Goal: Task Accomplishment & Management: Manage account settings

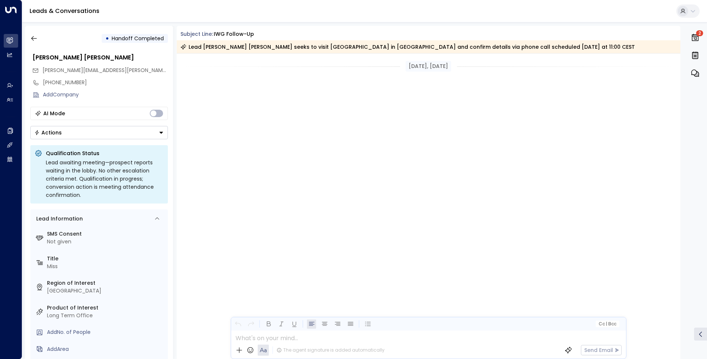
scroll to position [2340, 0]
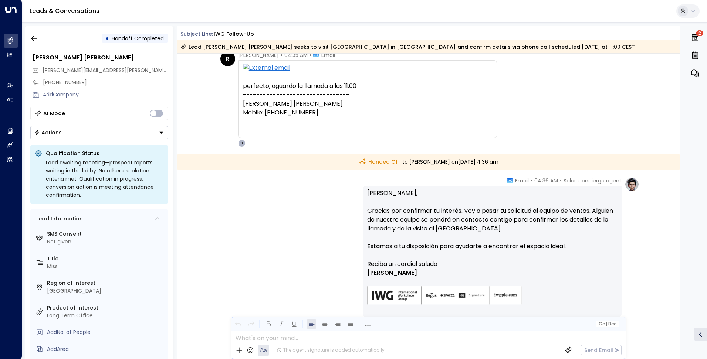
click at [696, 38] on icon "button" at bounding box center [695, 37] width 9 height 9
click at [688, 8] on button at bounding box center [687, 10] width 23 height 13
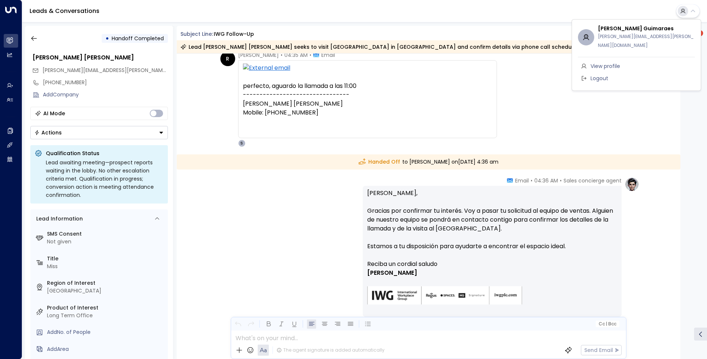
click at [602, 75] on span "Logout" at bounding box center [600, 79] width 18 height 8
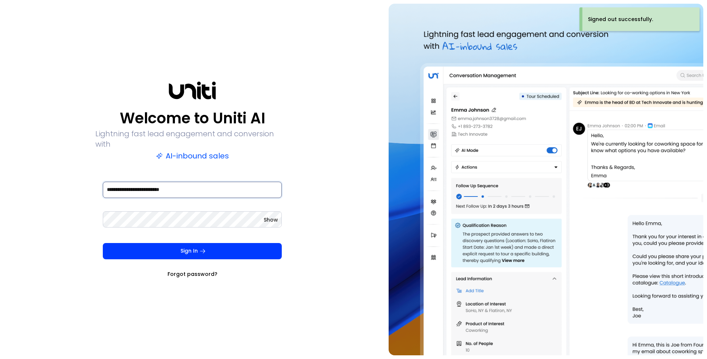
drag, startPoint x: 202, startPoint y: 182, endPoint x: 14, endPoint y: 169, distance: 188.3
click at [14, 169] on div "**********" at bounding box center [193, 180] width 378 height 352
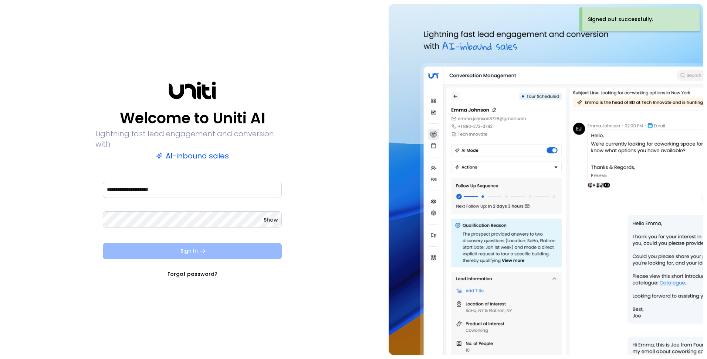
click at [151, 245] on button "Sign In" at bounding box center [192, 251] width 179 height 16
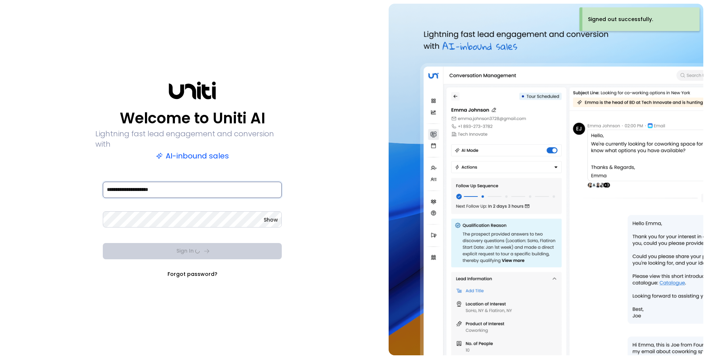
type input "**********"
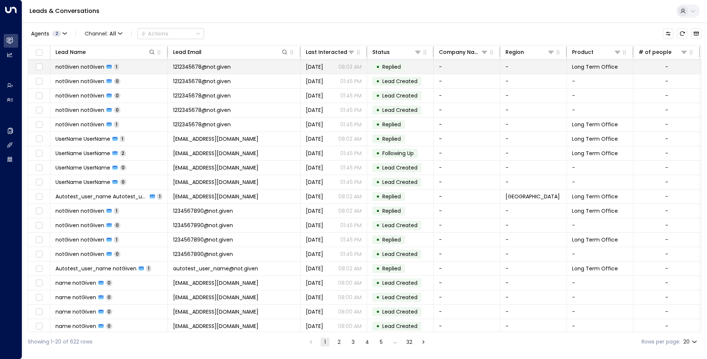
click at [229, 70] on span "1212345678@not.given" at bounding box center [202, 66] width 58 height 7
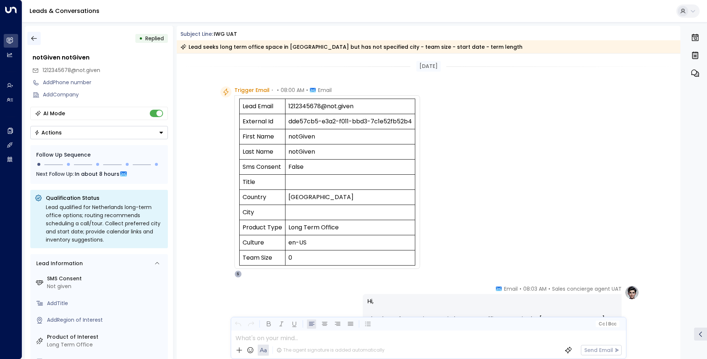
click at [35, 40] on icon "button" at bounding box center [33, 38] width 7 height 7
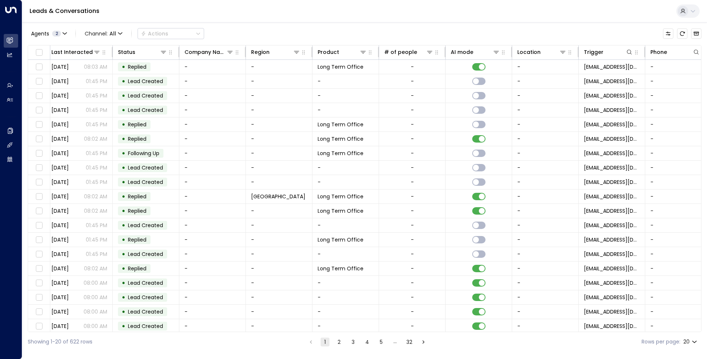
scroll to position [0, 268]
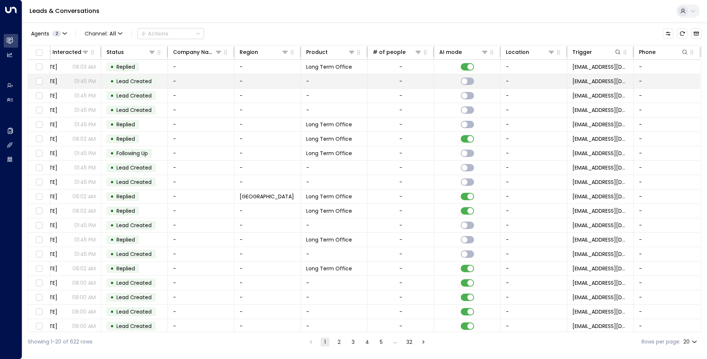
click at [185, 84] on td "-" at bounding box center [201, 81] width 67 height 14
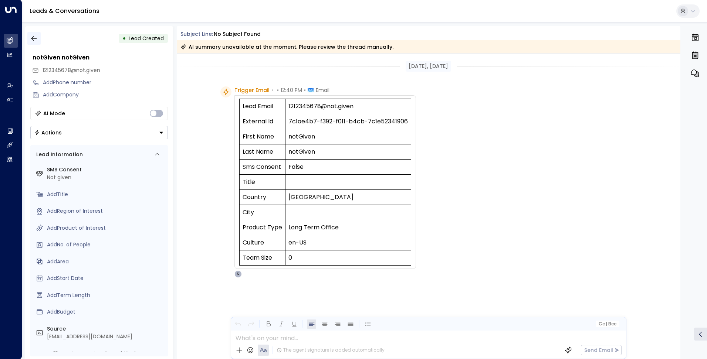
click at [29, 37] on button "button" at bounding box center [33, 38] width 13 height 13
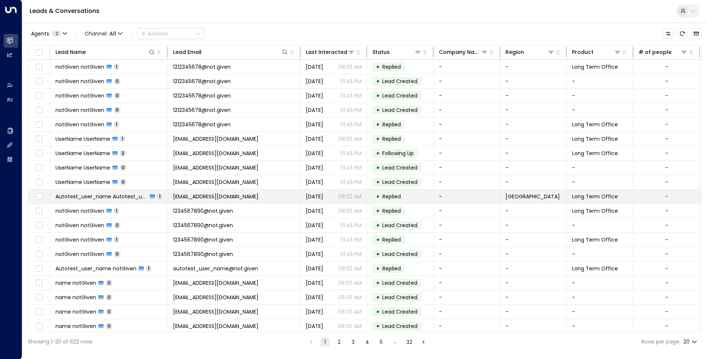
click at [240, 196] on td "[EMAIL_ADDRESS][DOMAIN_NAME]" at bounding box center [234, 197] width 133 height 14
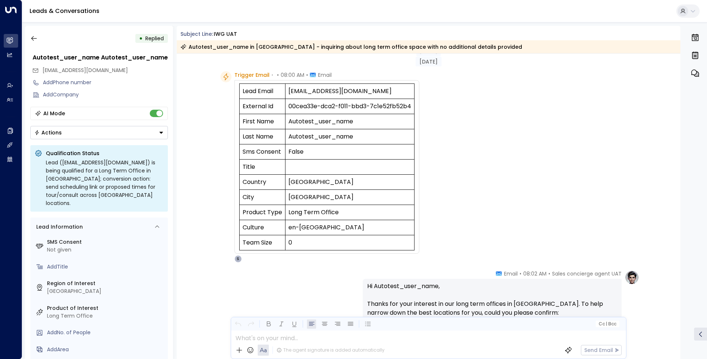
scroll to position [4, 0]
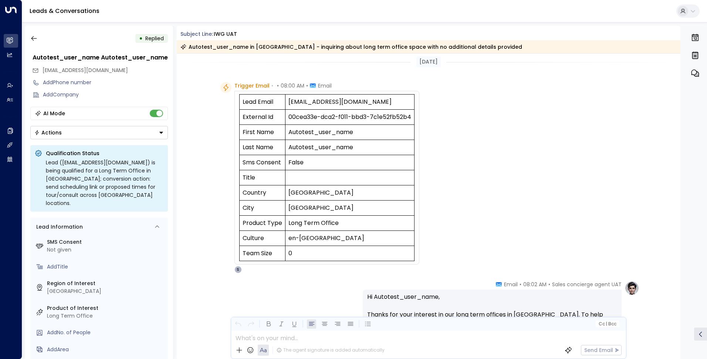
click at [696, 9] on icon at bounding box center [693, 11] width 6 height 6
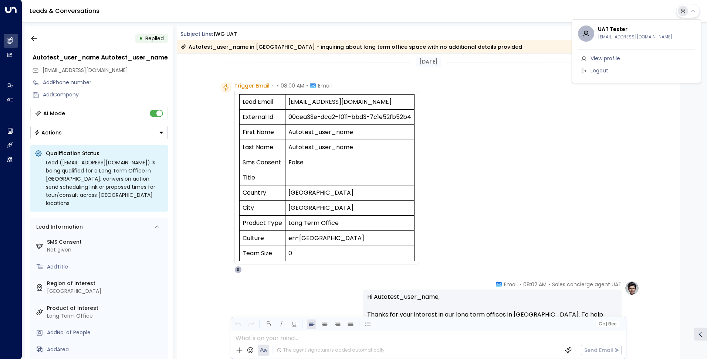
click at [604, 70] on span "Logout" at bounding box center [600, 71] width 18 height 8
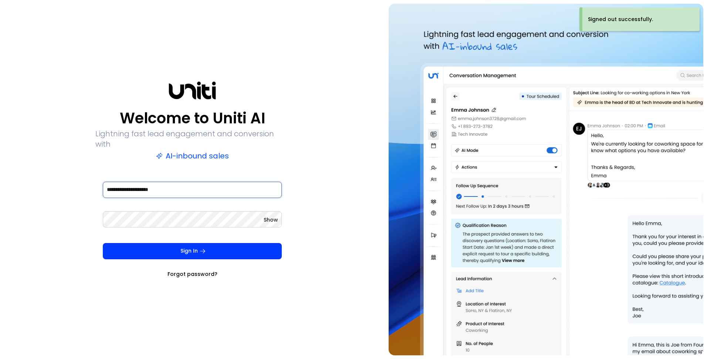
drag, startPoint x: 218, startPoint y: 186, endPoint x: 9, endPoint y: 179, distance: 209.4
click at [9, 179] on div "**********" at bounding box center [193, 180] width 378 height 352
type input "**********"
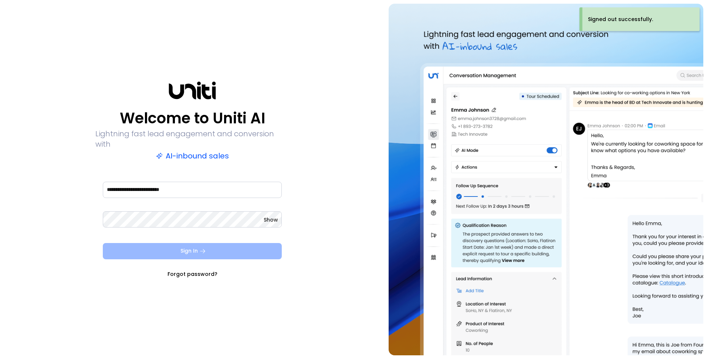
click at [166, 243] on button "Sign In" at bounding box center [192, 251] width 179 height 16
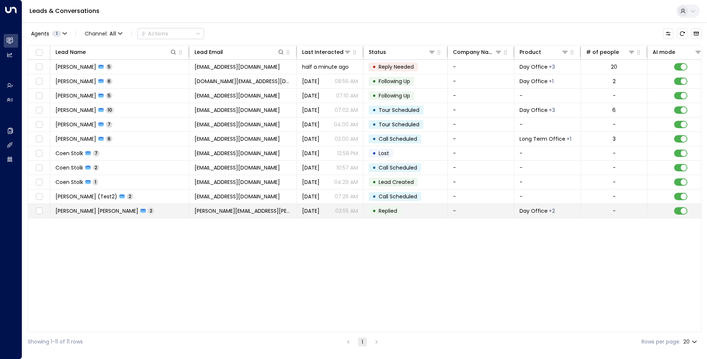
click at [136, 214] on div "[PERSON_NAME] [PERSON_NAME] 2" at bounding box center [104, 210] width 99 height 7
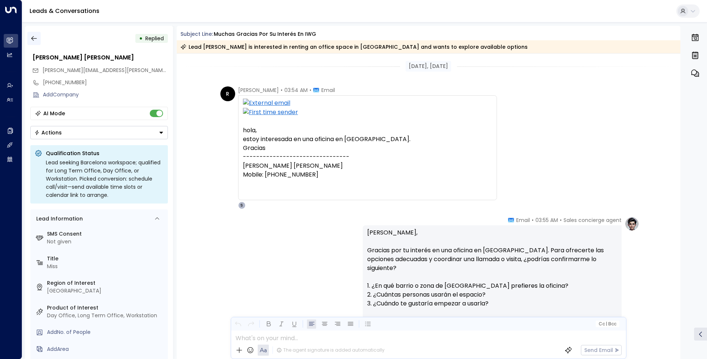
click at [34, 37] on icon "button" at bounding box center [33, 38] width 7 height 7
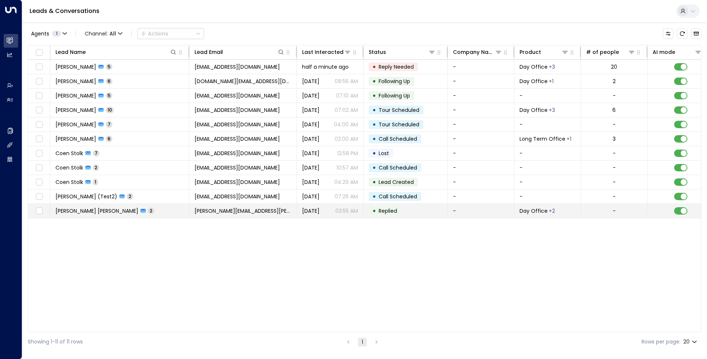
click at [104, 208] on span "[PERSON_NAME] [PERSON_NAME]" at bounding box center [96, 210] width 83 height 7
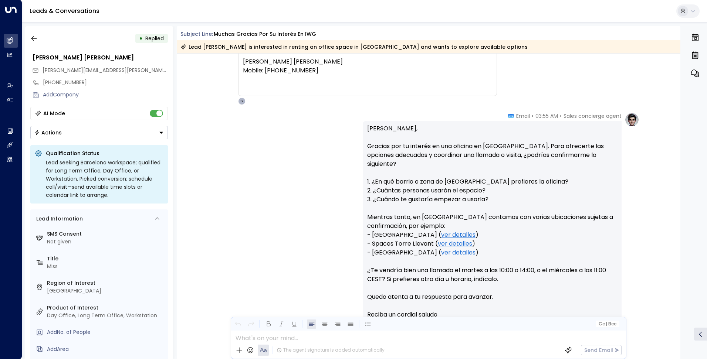
scroll to position [2, 0]
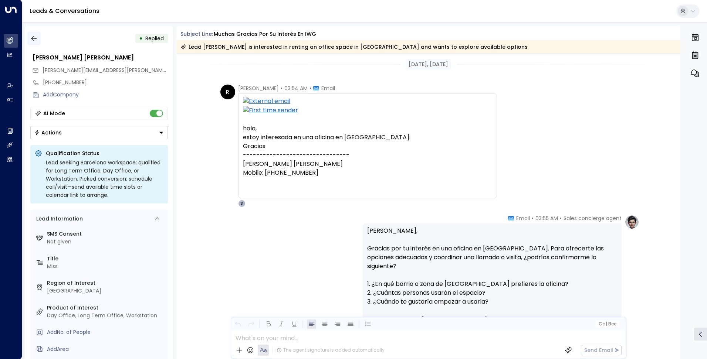
click at [34, 36] on icon "button" at bounding box center [33, 38] width 7 height 7
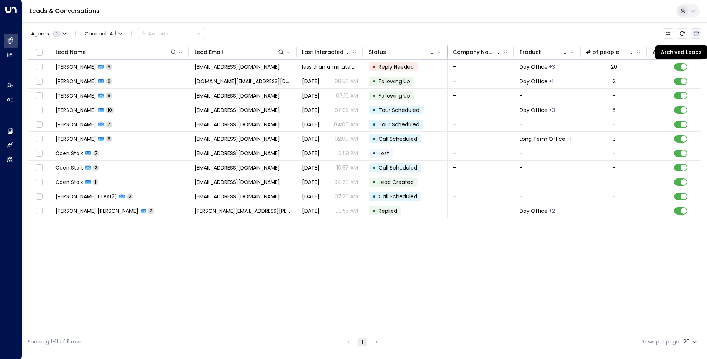
click at [694, 32] on icon "Archived Leads" at bounding box center [697, 34] width 6 height 4
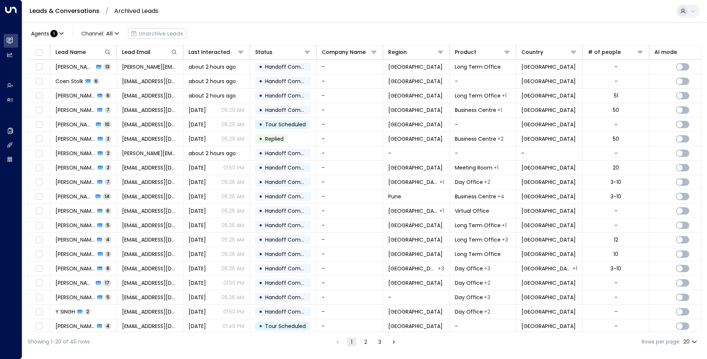
click at [375, 343] on button "3" at bounding box center [379, 342] width 9 height 9
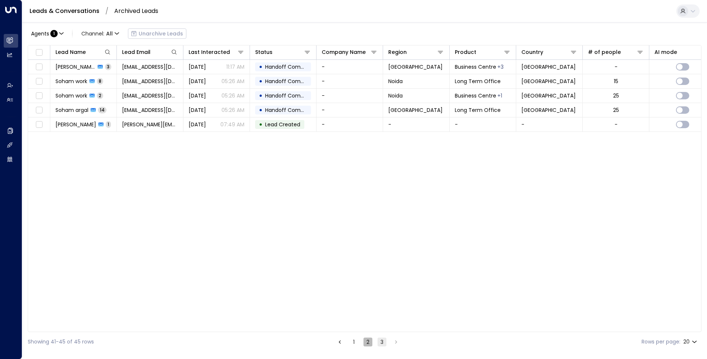
click at [366, 341] on button "2" at bounding box center [368, 342] width 9 height 9
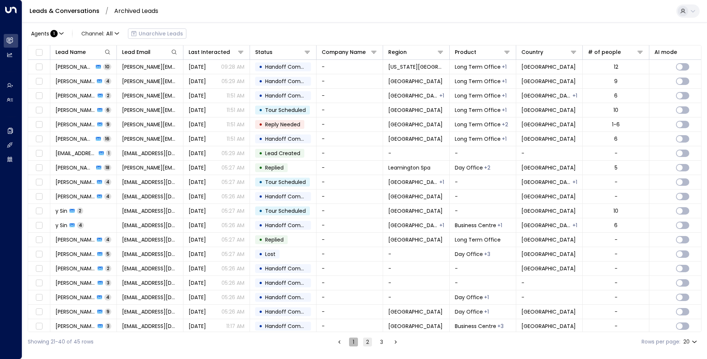
click at [353, 342] on button "1" at bounding box center [353, 342] width 9 height 9
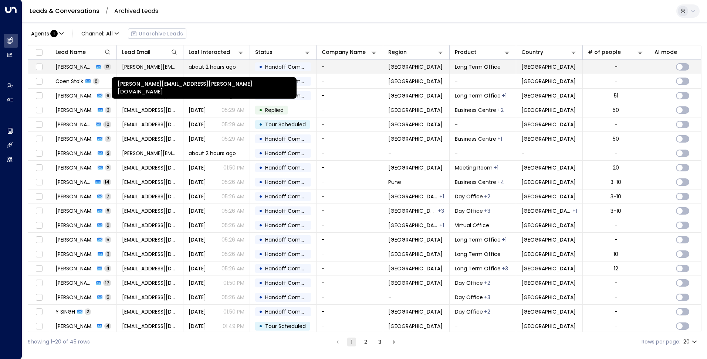
click at [154, 68] on span "[PERSON_NAME][EMAIL_ADDRESS][PERSON_NAME][DOMAIN_NAME]" at bounding box center [150, 66] width 56 height 7
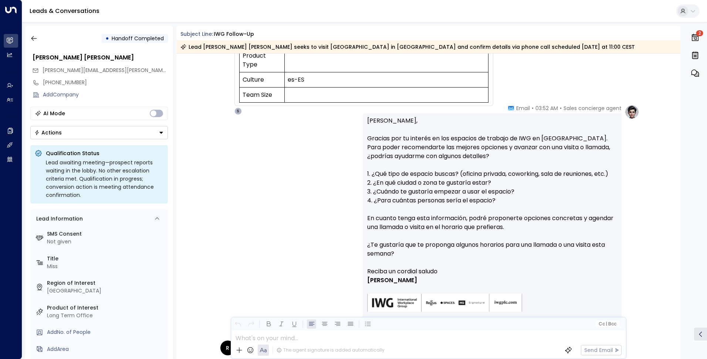
scroll to position [185, 0]
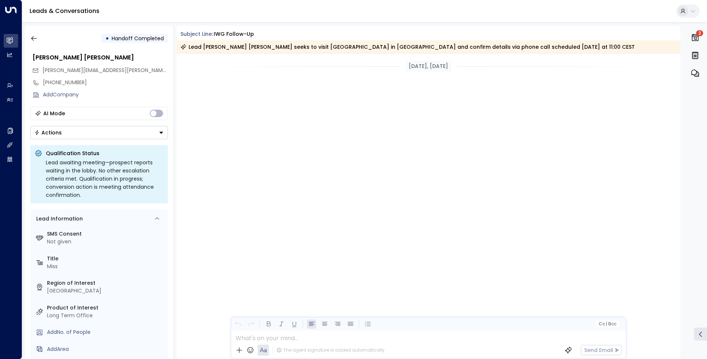
scroll to position [2343, 0]
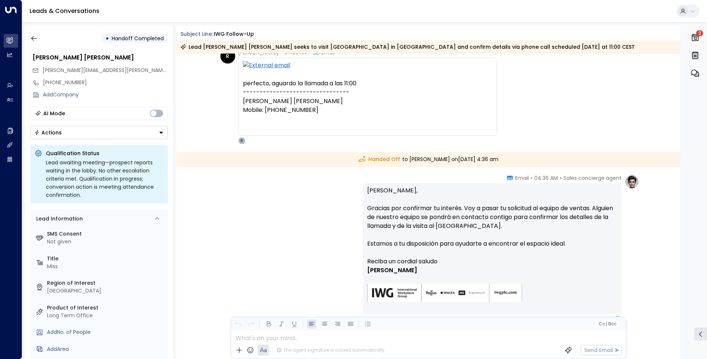
click at [688, 12] on div at bounding box center [683, 11] width 10 height 10
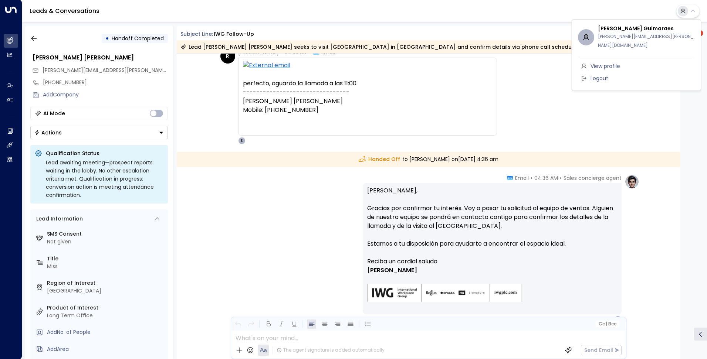
click at [631, 72] on li "Logout" at bounding box center [636, 78] width 117 height 12
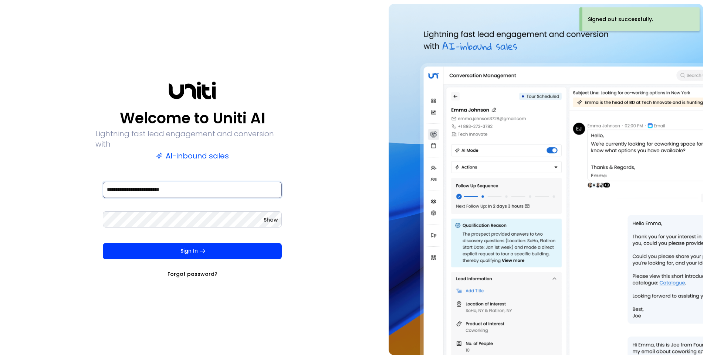
drag, startPoint x: 223, startPoint y: 190, endPoint x: 38, endPoint y: 167, distance: 186.7
click at [38, 167] on div "**********" at bounding box center [193, 180] width 378 height 352
type input "**********"
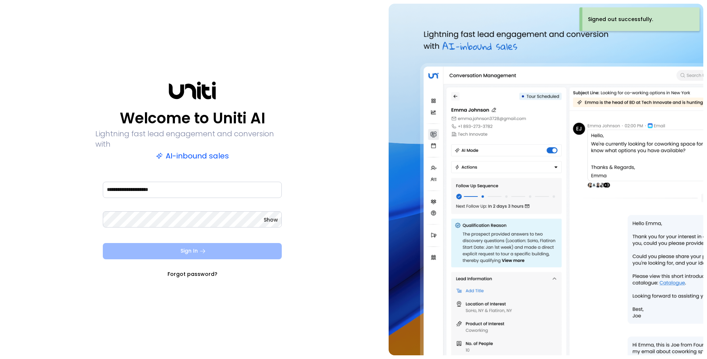
click at [176, 243] on button "Sign In" at bounding box center [192, 251] width 179 height 16
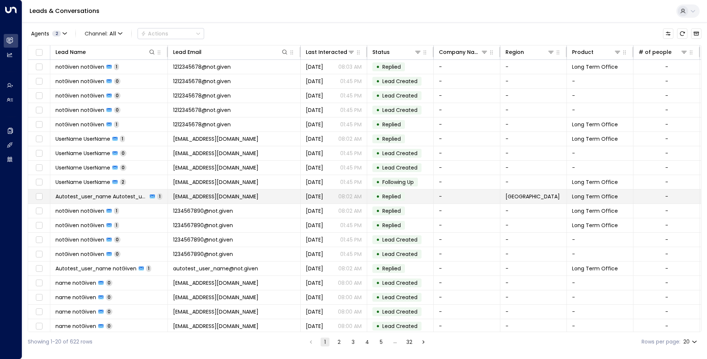
click at [238, 197] on td "[EMAIL_ADDRESS][DOMAIN_NAME]" at bounding box center [234, 197] width 133 height 14
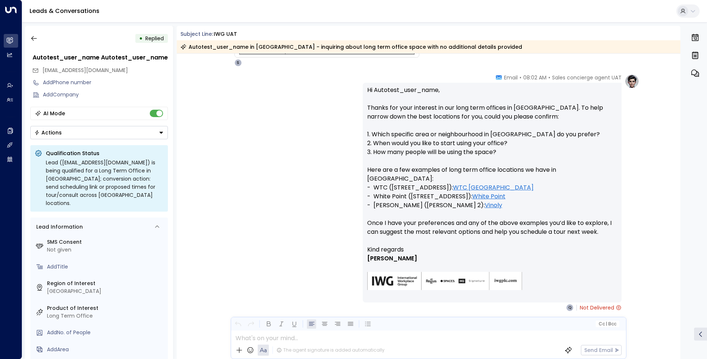
scroll to position [229, 0]
